Goal: Transaction & Acquisition: Book appointment/travel/reservation

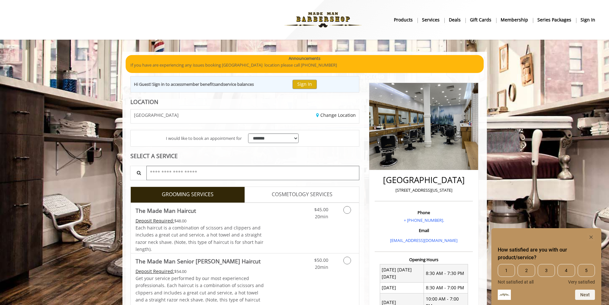
click at [287, 180] on input "text" at bounding box center [252, 173] width 213 height 14
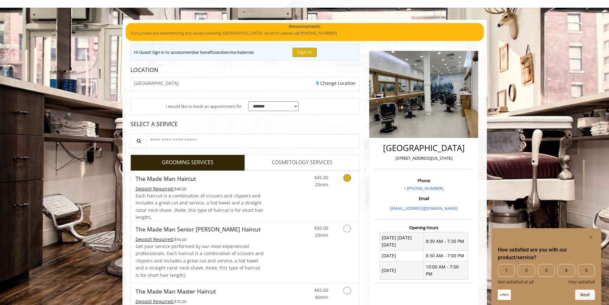
click at [329, 188] on div "$45.00 20min" at bounding box center [315, 180] width 36 height 18
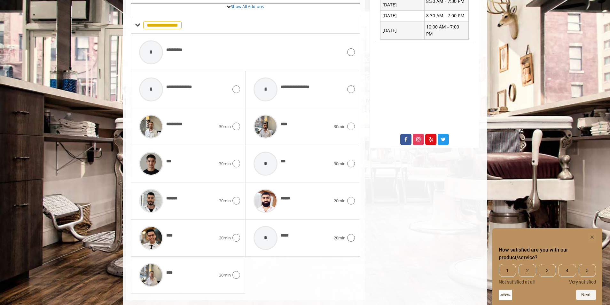
scroll to position [336, 0]
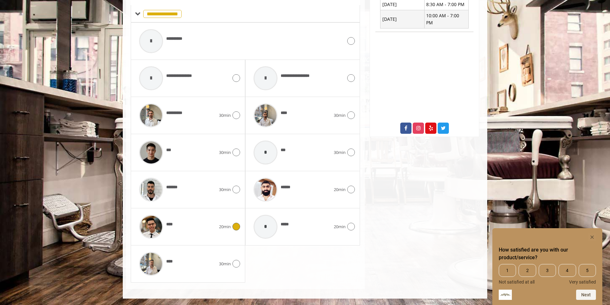
click at [182, 242] on div "****" at bounding box center [177, 226] width 83 height 30
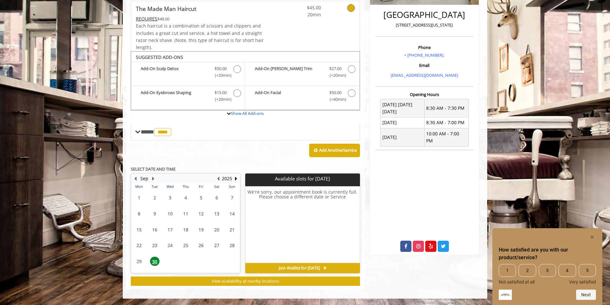
scroll to position [255, 0]
click at [236, 175] on button "Next Year" at bounding box center [235, 178] width 5 height 7
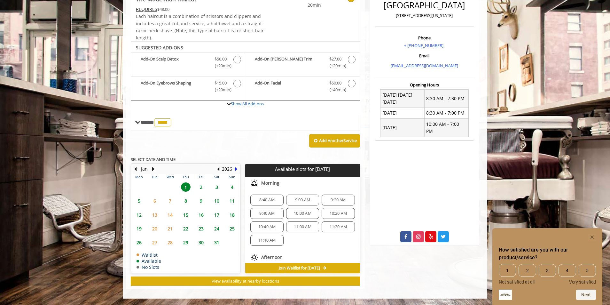
scroll to position [264, 0]
click at [232, 165] on button "2026" at bounding box center [227, 168] width 10 height 7
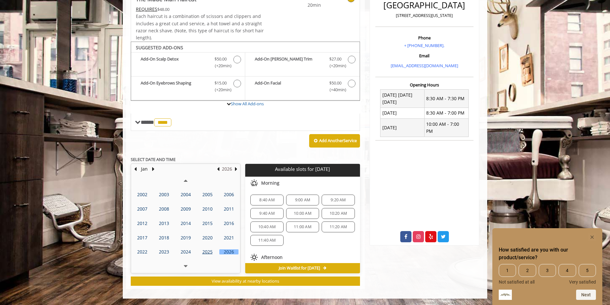
click at [222, 165] on button "2026" at bounding box center [227, 168] width 10 height 7
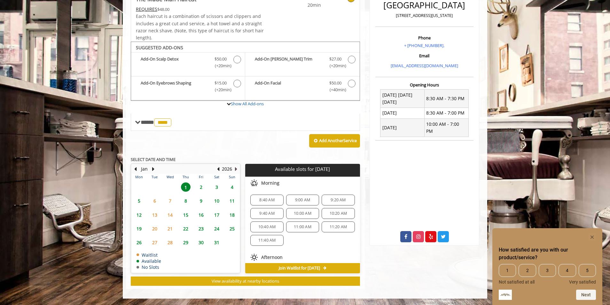
click at [238, 165] on button "Next Year" at bounding box center [235, 168] width 5 height 7
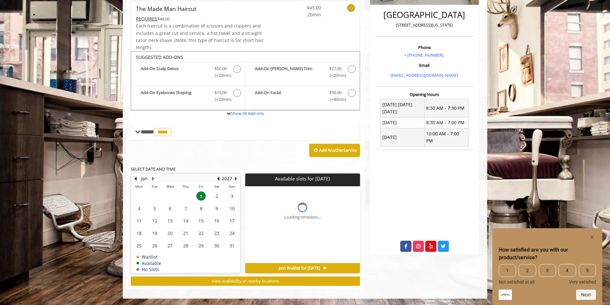
scroll to position [255, 0]
click at [219, 175] on button "Previous Year" at bounding box center [218, 178] width 5 height 7
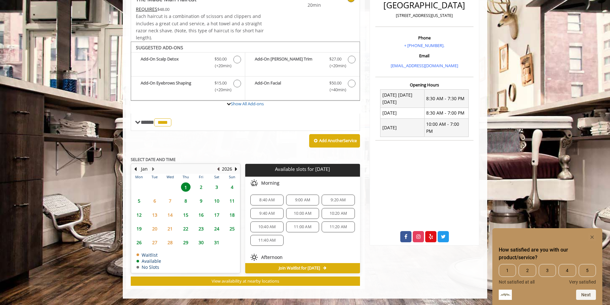
scroll to position [264, 0]
click at [133, 165] on button "Previous Month" at bounding box center [135, 168] width 5 height 7
click at [135, 165] on button "Previous Month" at bounding box center [135, 168] width 5 height 7
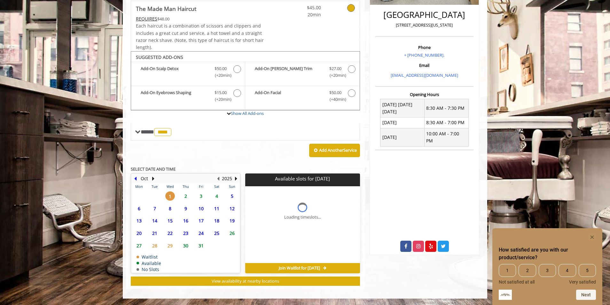
scroll to position [255, 0]
click at [153, 175] on button "Next Month" at bounding box center [153, 178] width 5 height 7
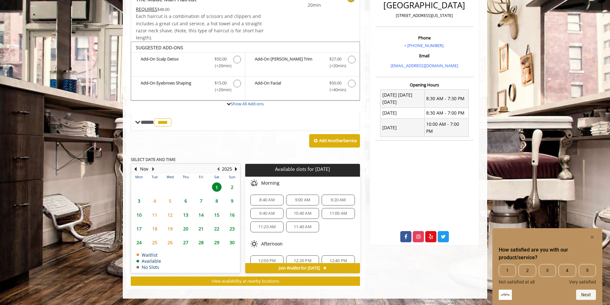
click at [154, 165] on button "Next Month" at bounding box center [153, 168] width 5 height 7
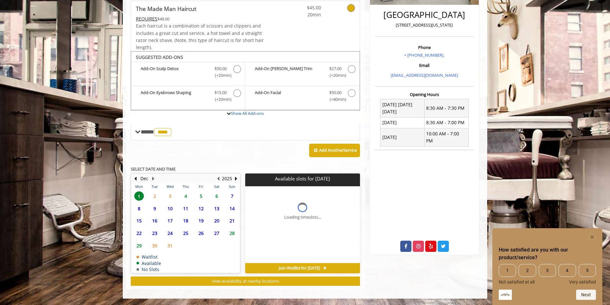
scroll to position [264, 0]
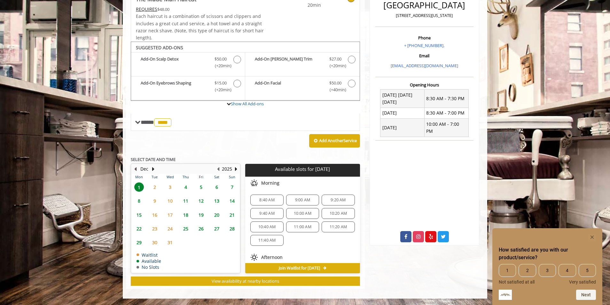
click at [136, 165] on button "Previous Month" at bounding box center [135, 168] width 5 height 7
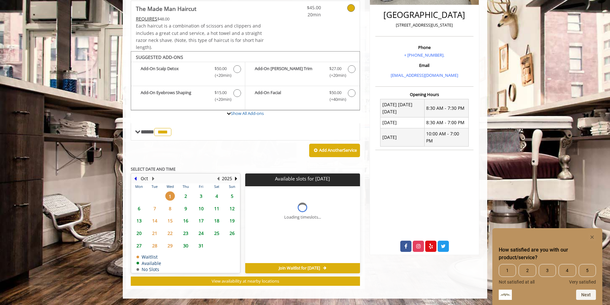
scroll to position [255, 0]
click at [185, 191] on span "2" at bounding box center [186, 195] width 10 height 9
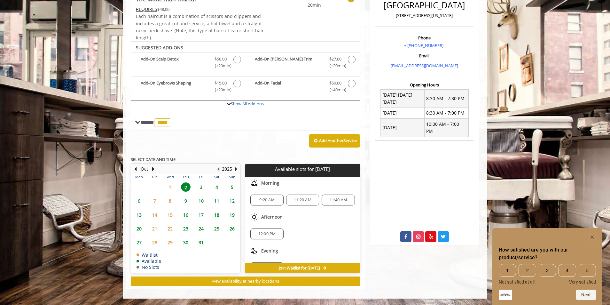
scroll to position [264, 0]
